Goal: Task Accomplishment & Management: Manage account settings

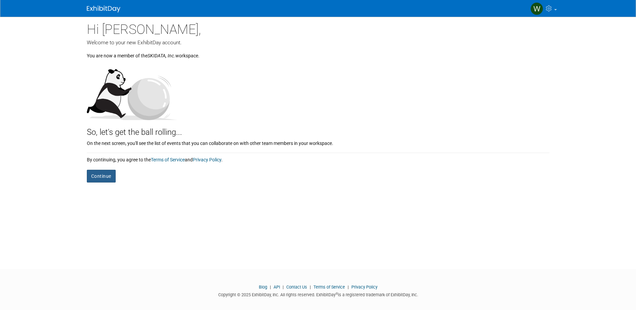
click at [97, 173] on button "Continue" at bounding box center [101, 176] width 29 height 13
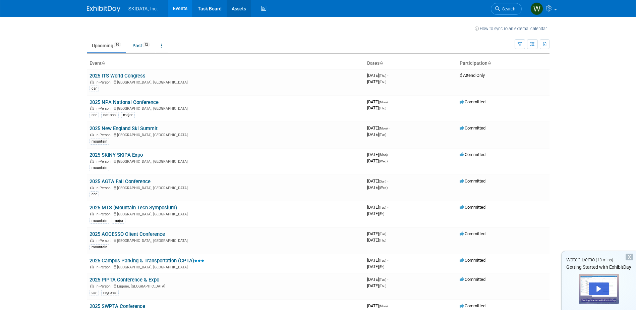
click at [240, 7] on link "Assets" at bounding box center [239, 8] width 24 height 17
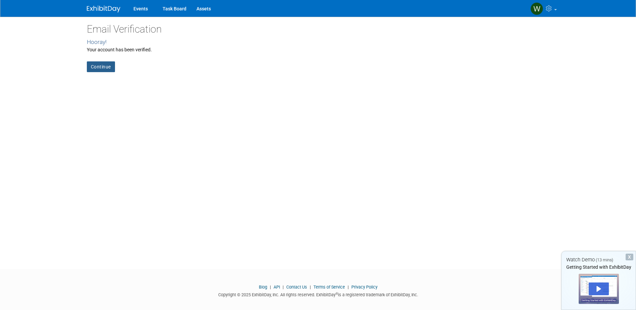
click at [102, 68] on link "Continue" at bounding box center [101, 66] width 28 height 11
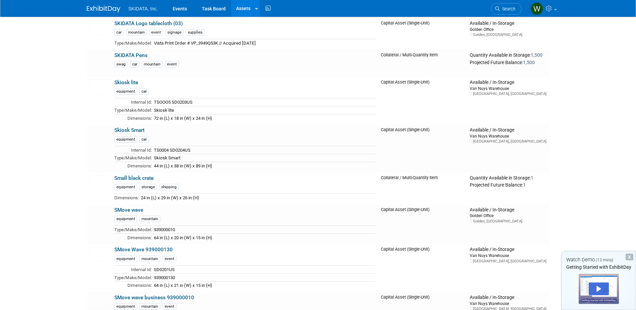
scroll to position [2146, 0]
click at [124, 212] on link "SMove wave" at bounding box center [128, 209] width 29 height 6
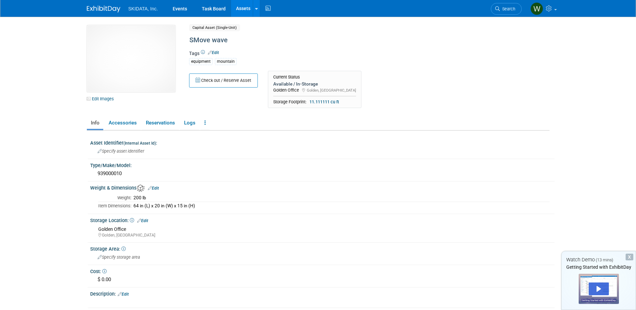
click at [214, 51] on link "Edit" at bounding box center [213, 52] width 11 height 5
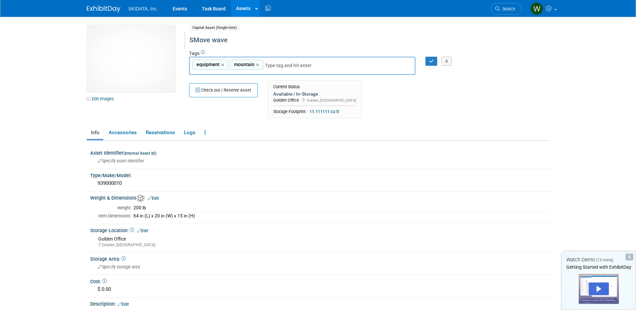
click at [262, 32] on div at bounding box center [343, 34] width 312 height 5
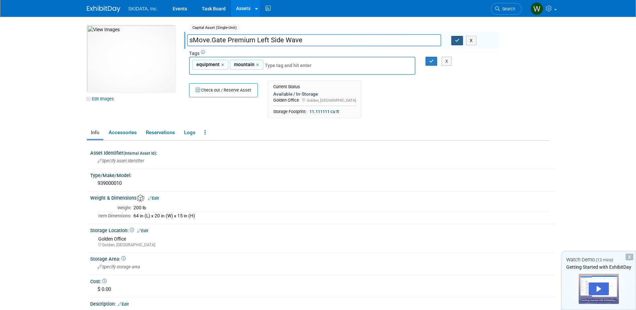
type input "sMove.Gate Premium Left Side Wave"
click at [458, 40] on icon "button" at bounding box center [457, 40] width 5 height 4
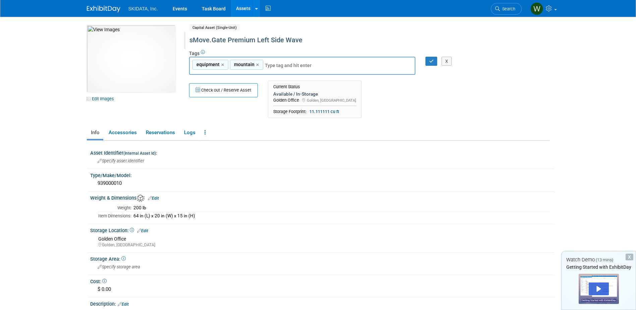
click at [200, 217] on div "64 in (L) x 20 in (W) x 15 in (H)" at bounding box center [341, 216] width 416 height 6
click at [190, 215] on div "64 in (L) x 20 in (W) x 15 in (H)" at bounding box center [341, 216] width 416 height 6
